Goal: Navigation & Orientation: Find specific page/section

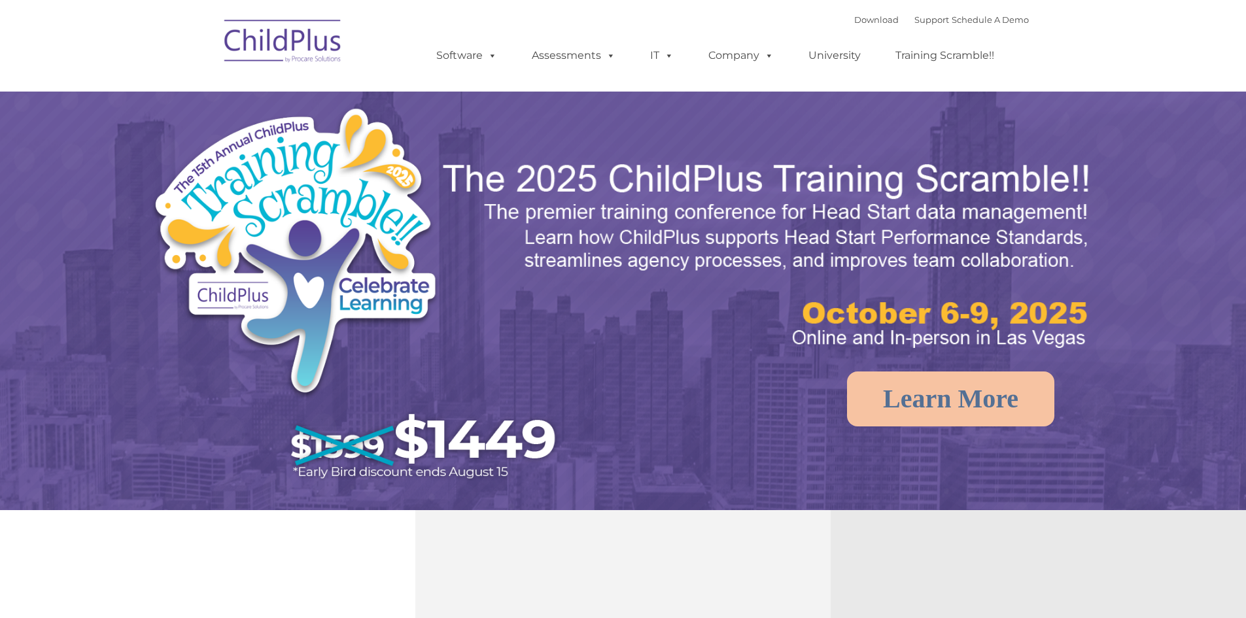
select select "MEDIUM"
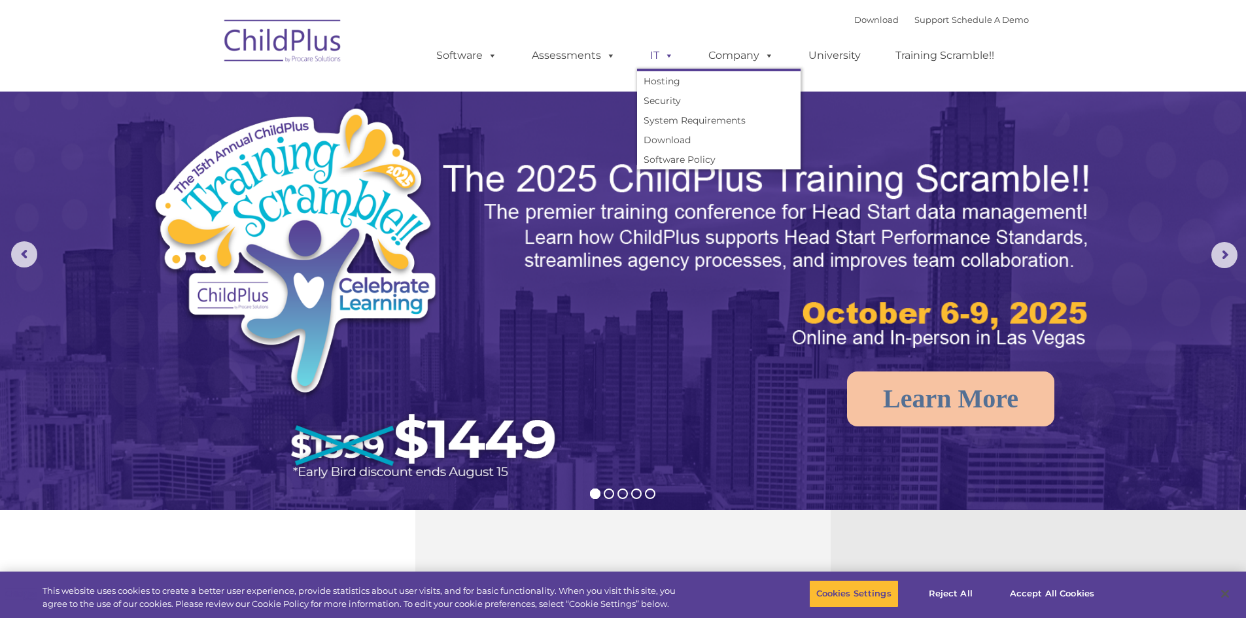
click at [673, 58] on link "IT" at bounding box center [662, 56] width 50 height 26
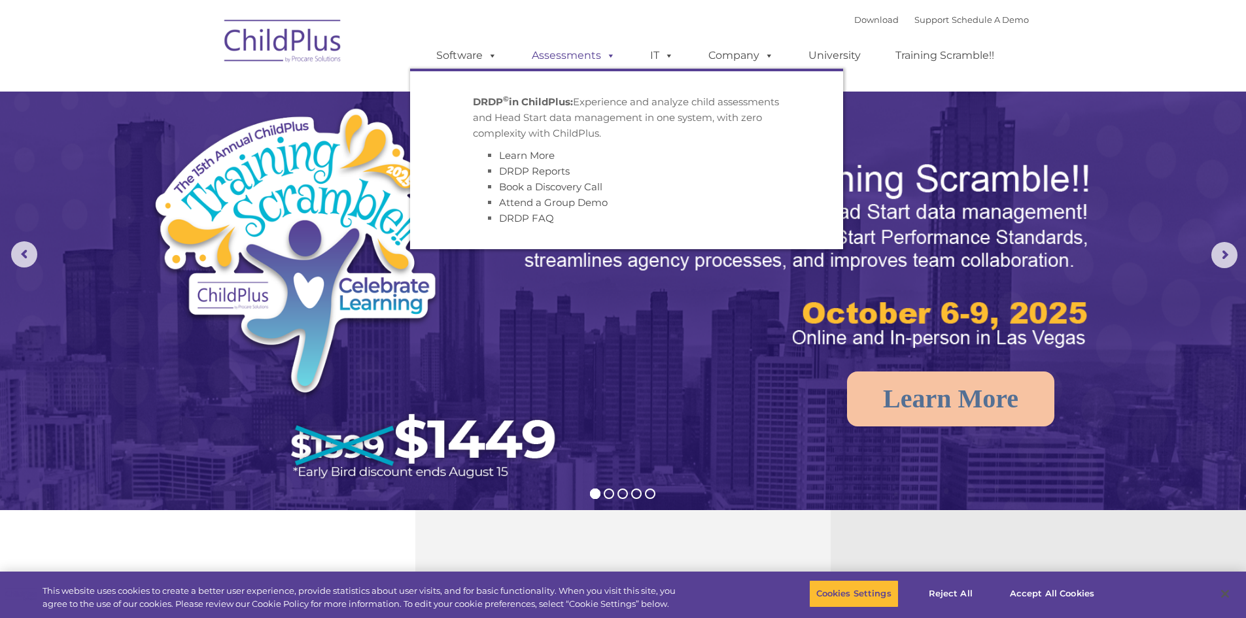
click at [609, 57] on span at bounding box center [608, 55] width 14 height 12
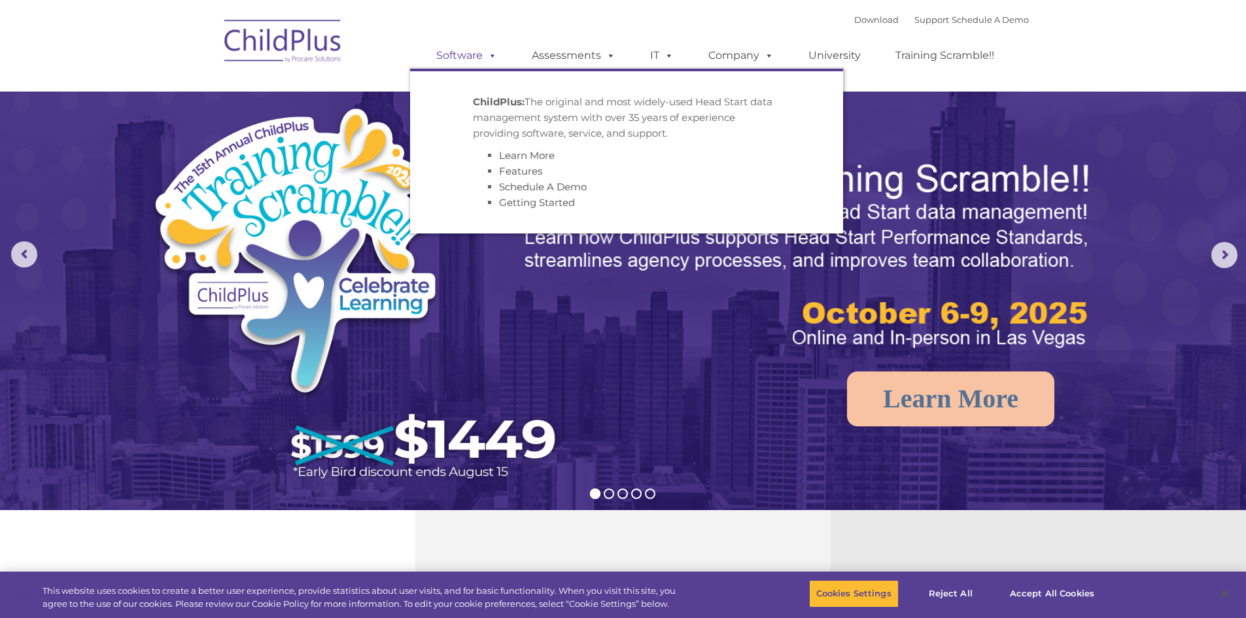
click at [492, 58] on span at bounding box center [490, 55] width 14 height 12
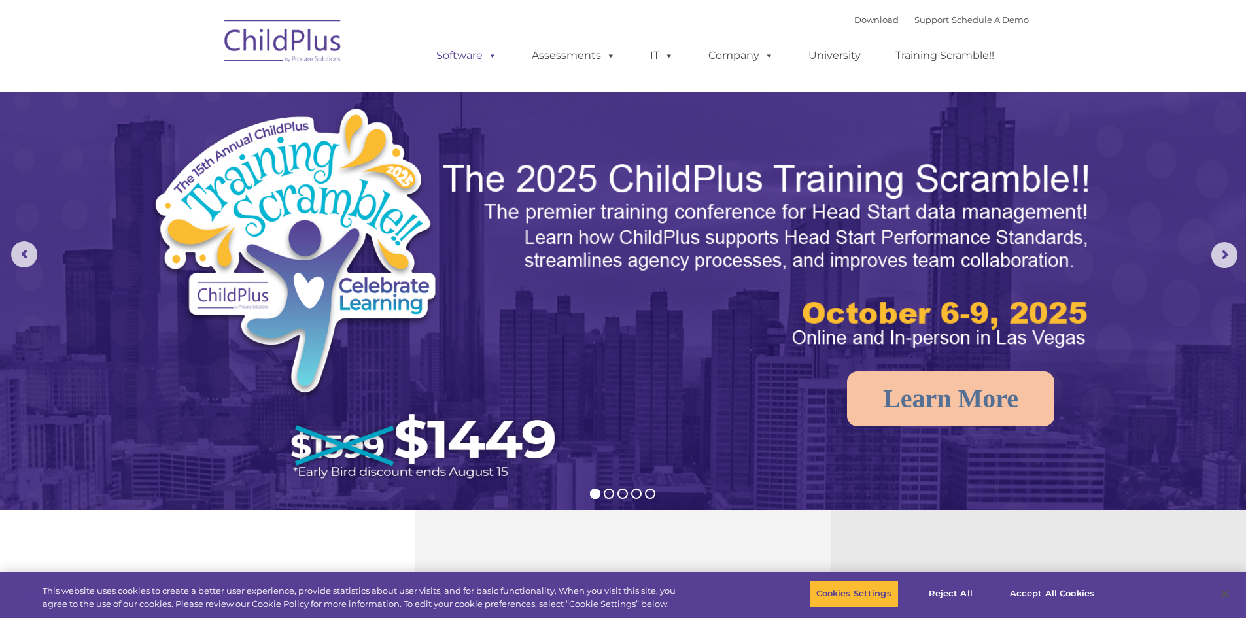
click at [492, 58] on span at bounding box center [490, 55] width 14 height 12
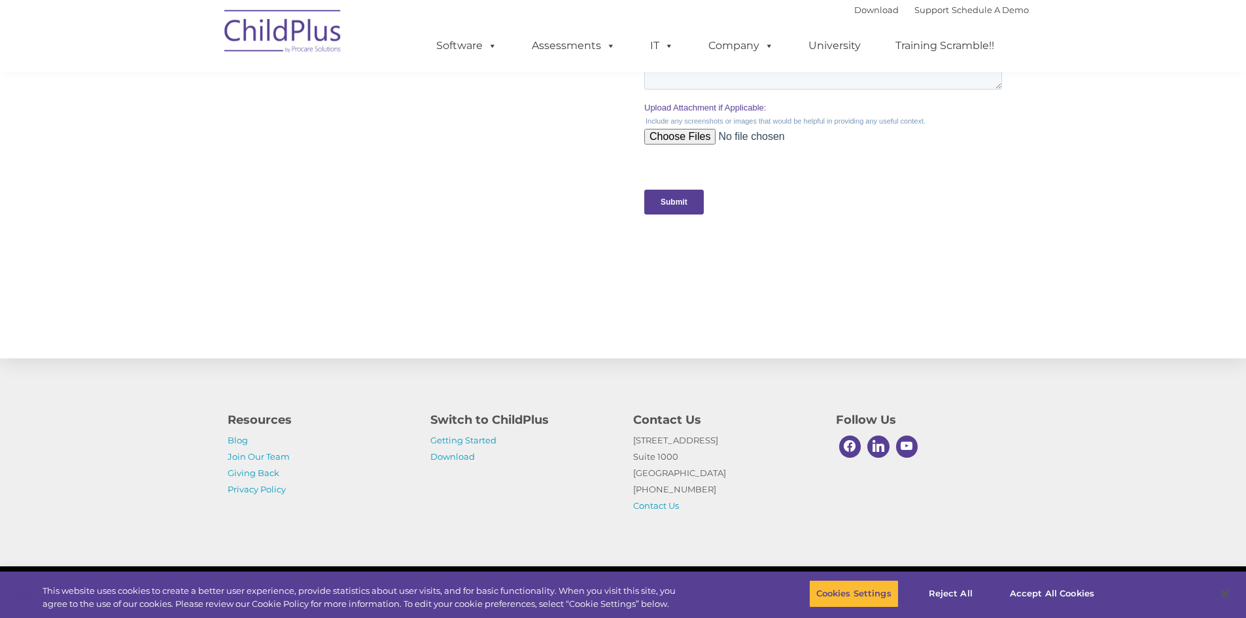
scroll to position [1262, 0]
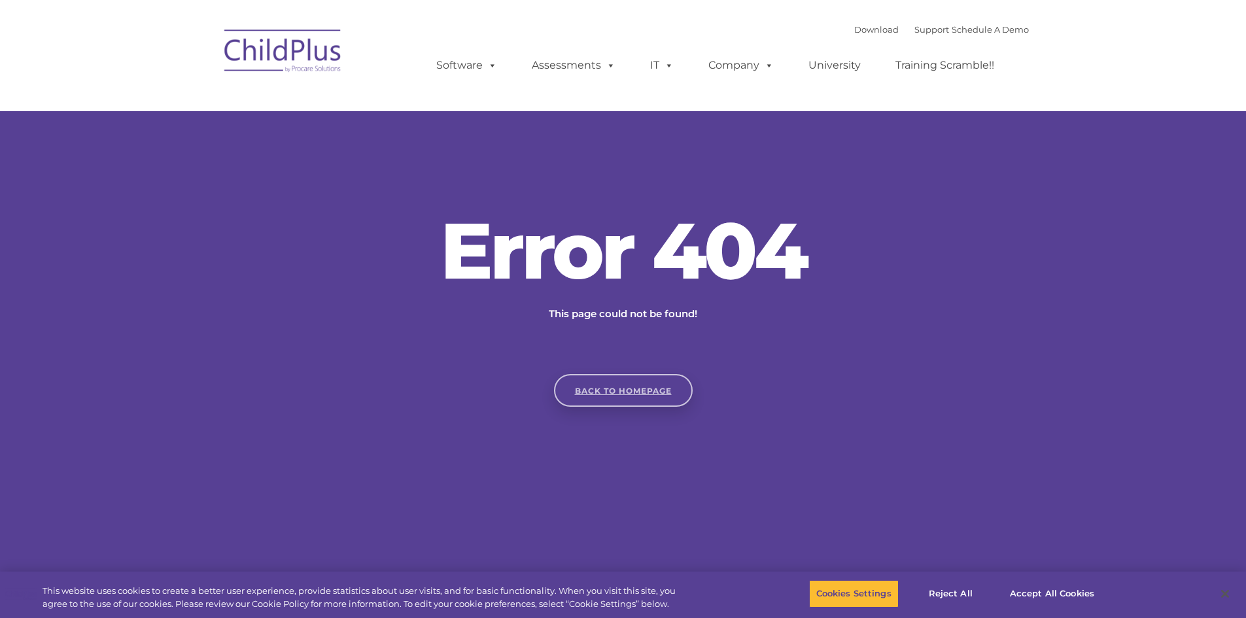
click at [606, 395] on link "Back to homepage" at bounding box center [623, 390] width 139 height 33
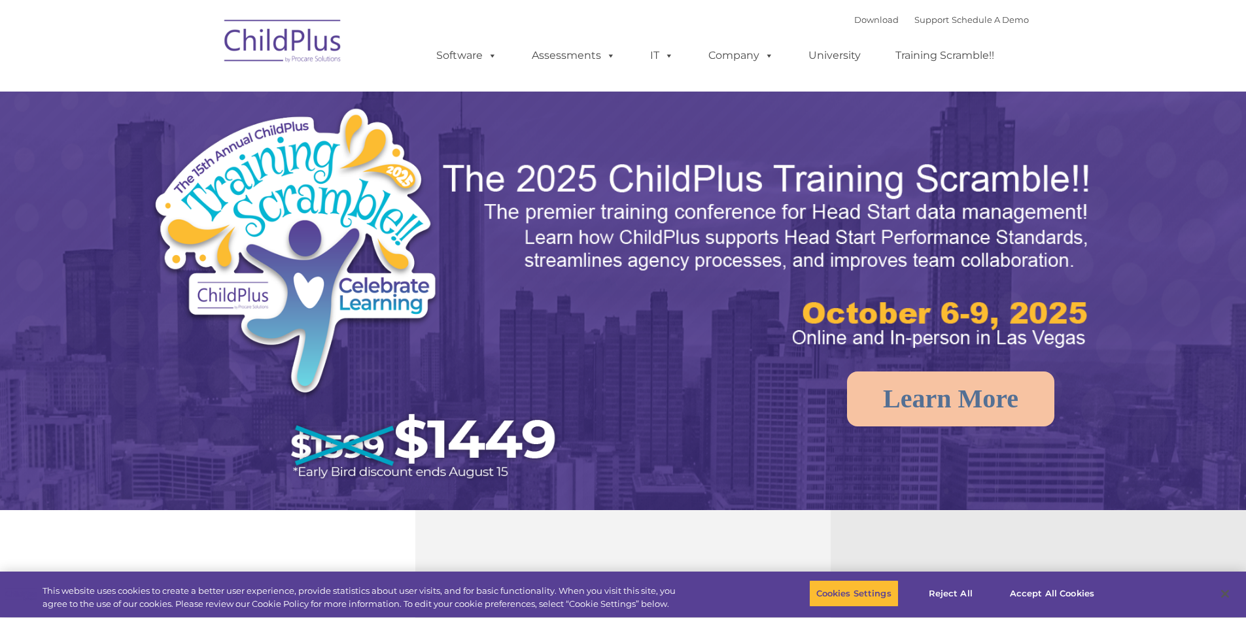
select select "MEDIUM"
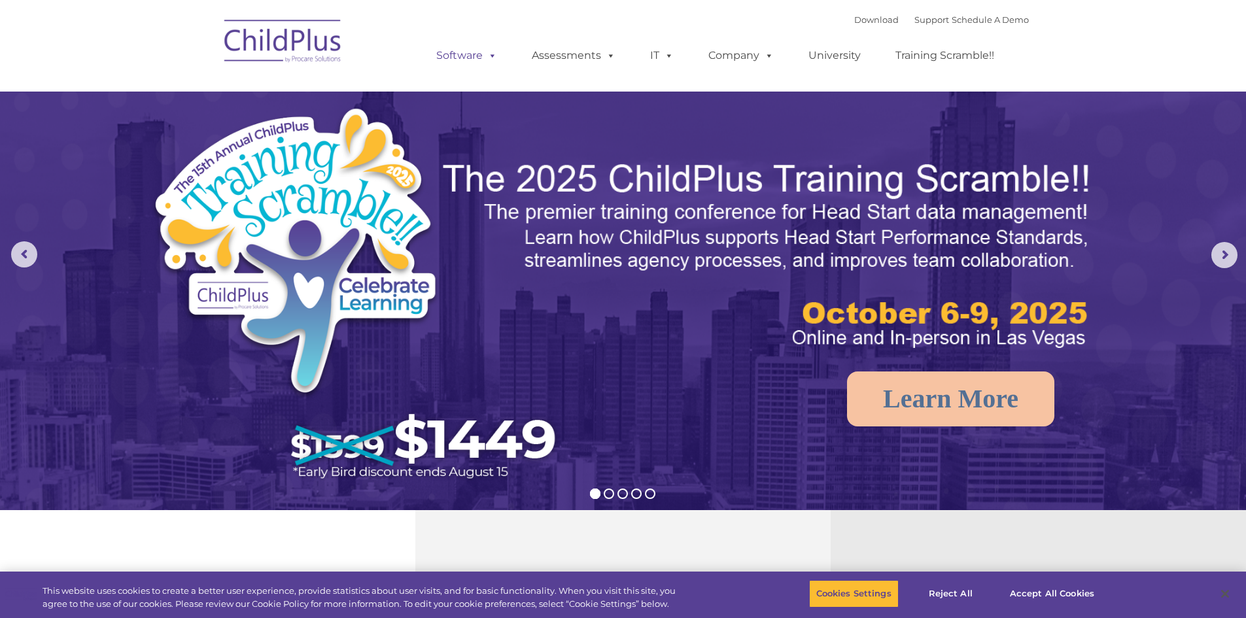
click at [489, 55] on span at bounding box center [490, 55] width 14 height 12
click at [857, 20] on link "Download" at bounding box center [877, 19] width 44 height 10
